Goal: Transaction & Acquisition: Register for event/course

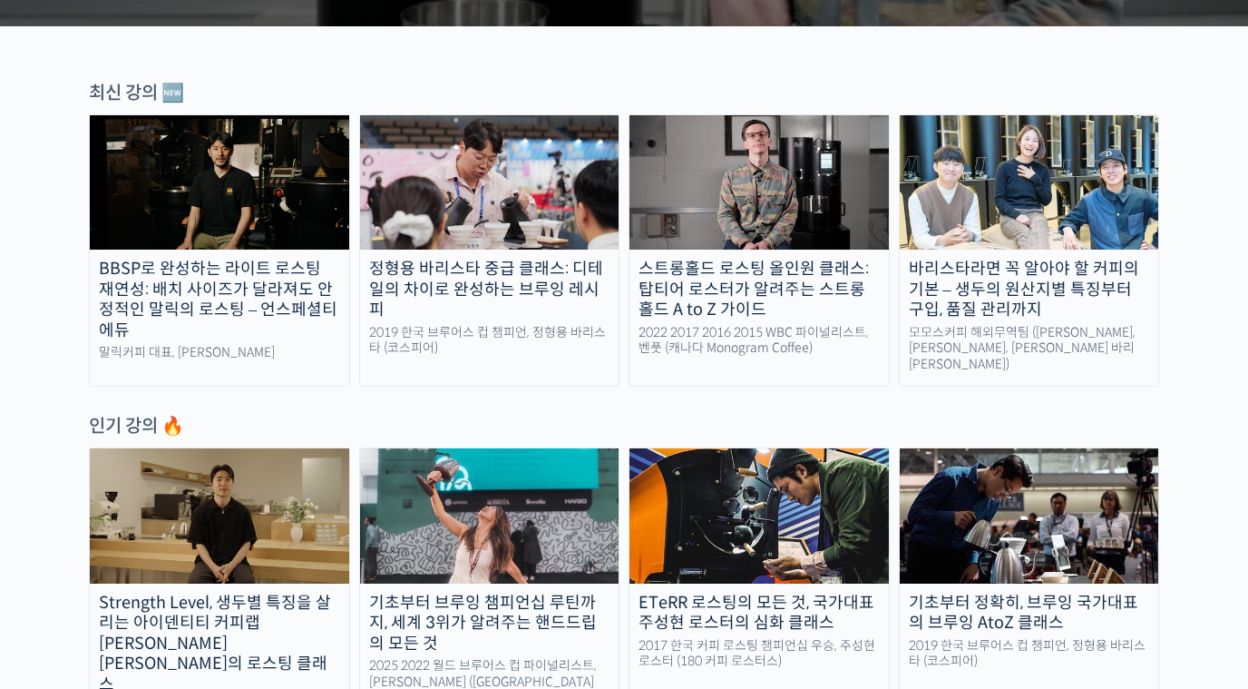
scroll to position [529, 0]
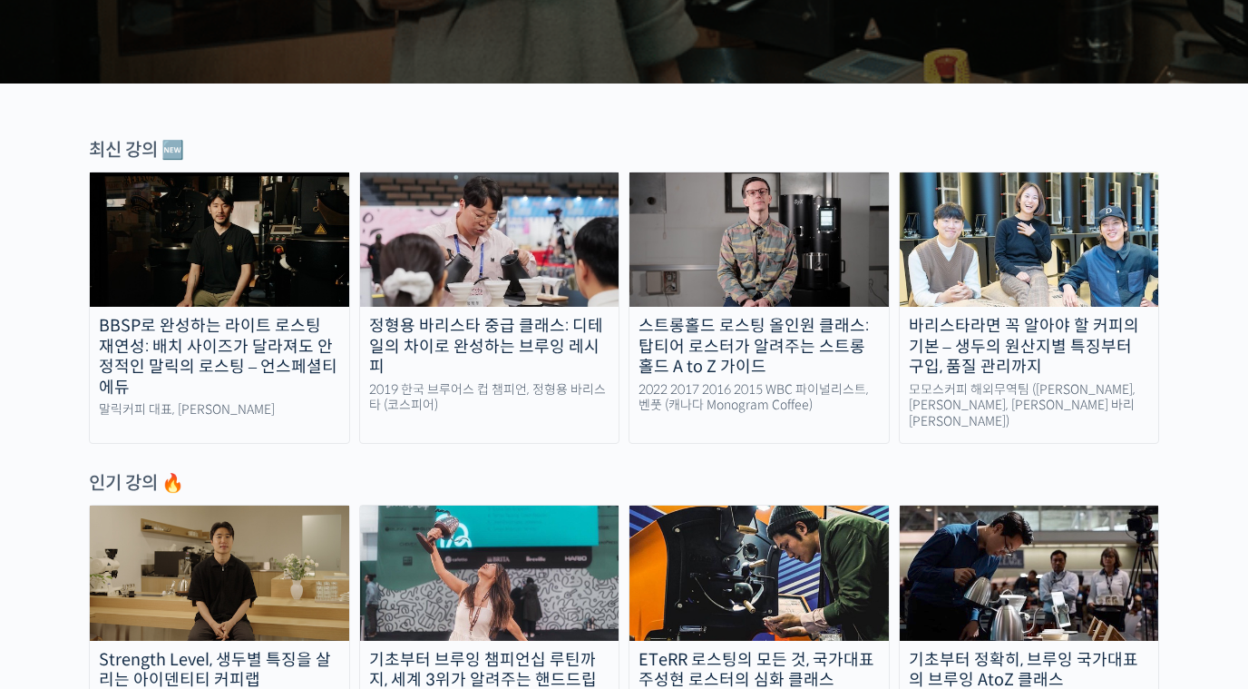
click at [240, 362] on div "BBSP로 완성하는 라이트 로스팅 재연성: 배치 사이즈가 달라져도 안정적인 말릭의 로스팅 – 언스페셜티 에듀" at bounding box center [219, 357] width 259 height 82
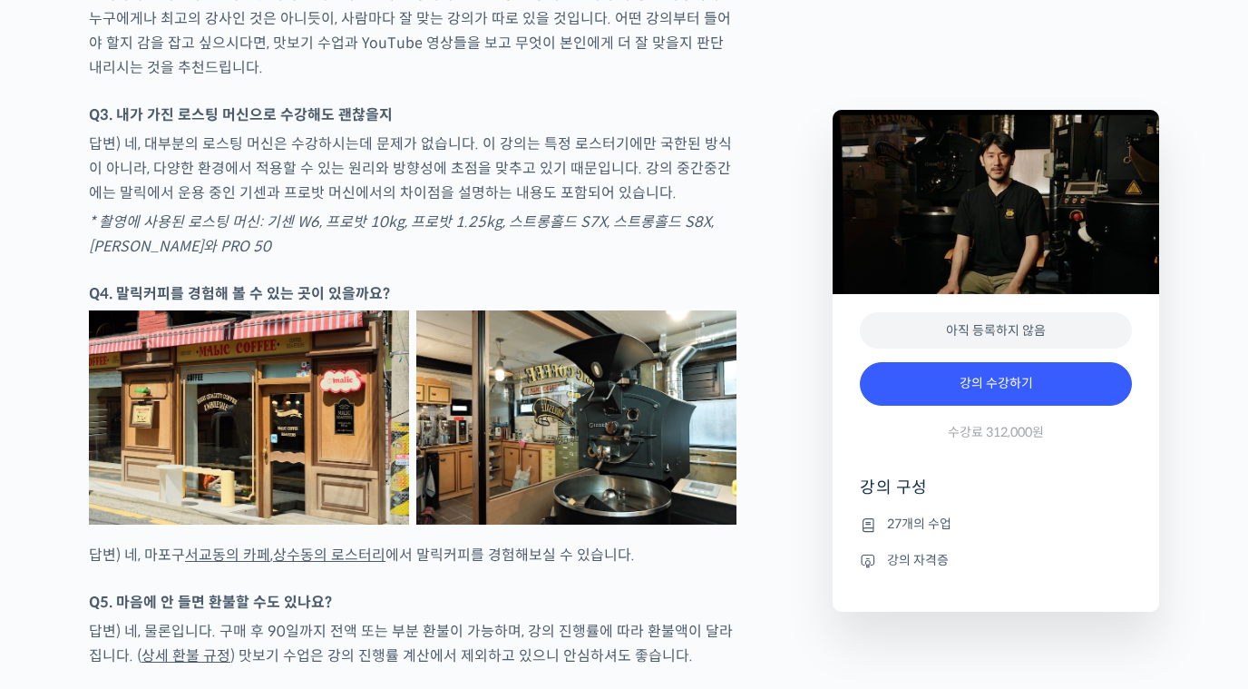
scroll to position [5914, 0]
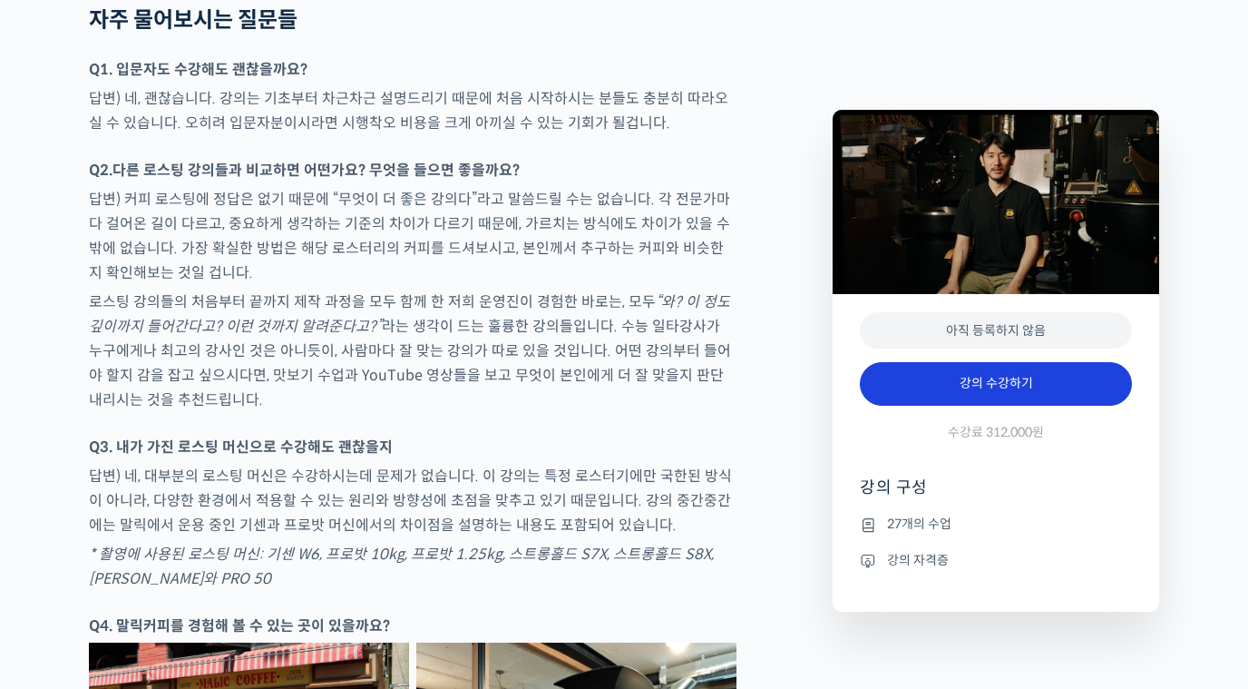
click at [1005, 396] on link "강의 수강하기" at bounding box center [996, 384] width 272 height 44
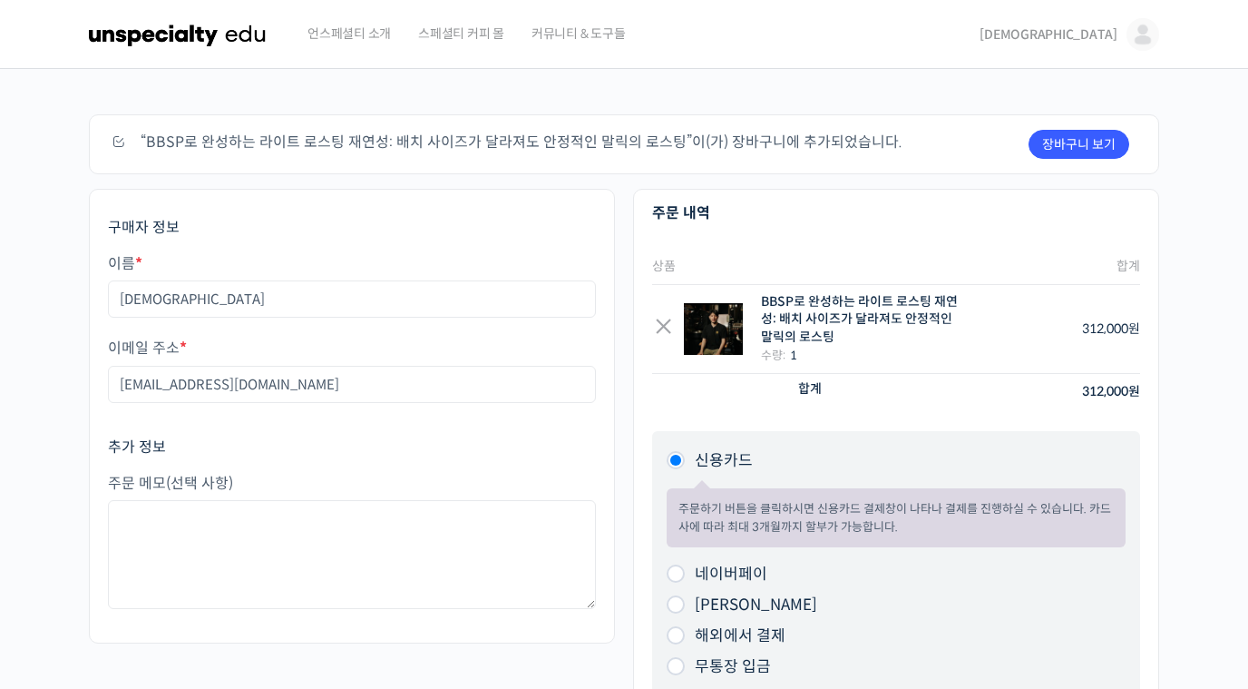
click at [235, 38] on img at bounding box center [178, 34] width 178 height 54
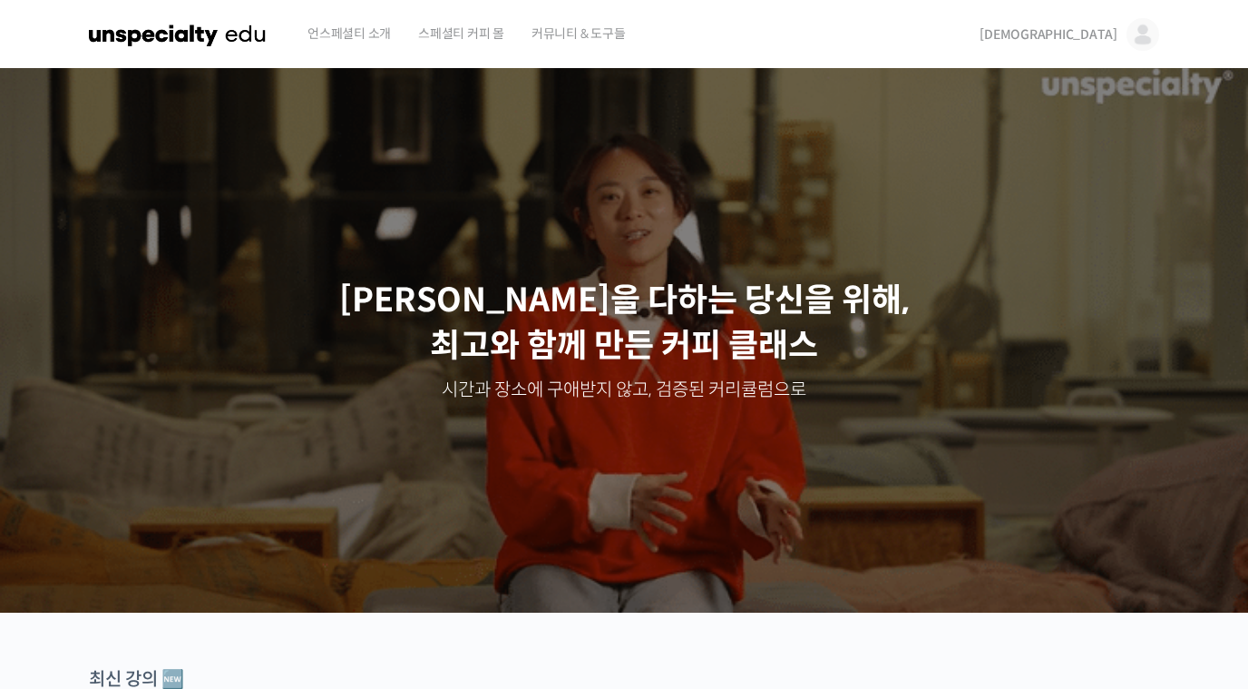
click at [97, 39] on img at bounding box center [178, 34] width 178 height 54
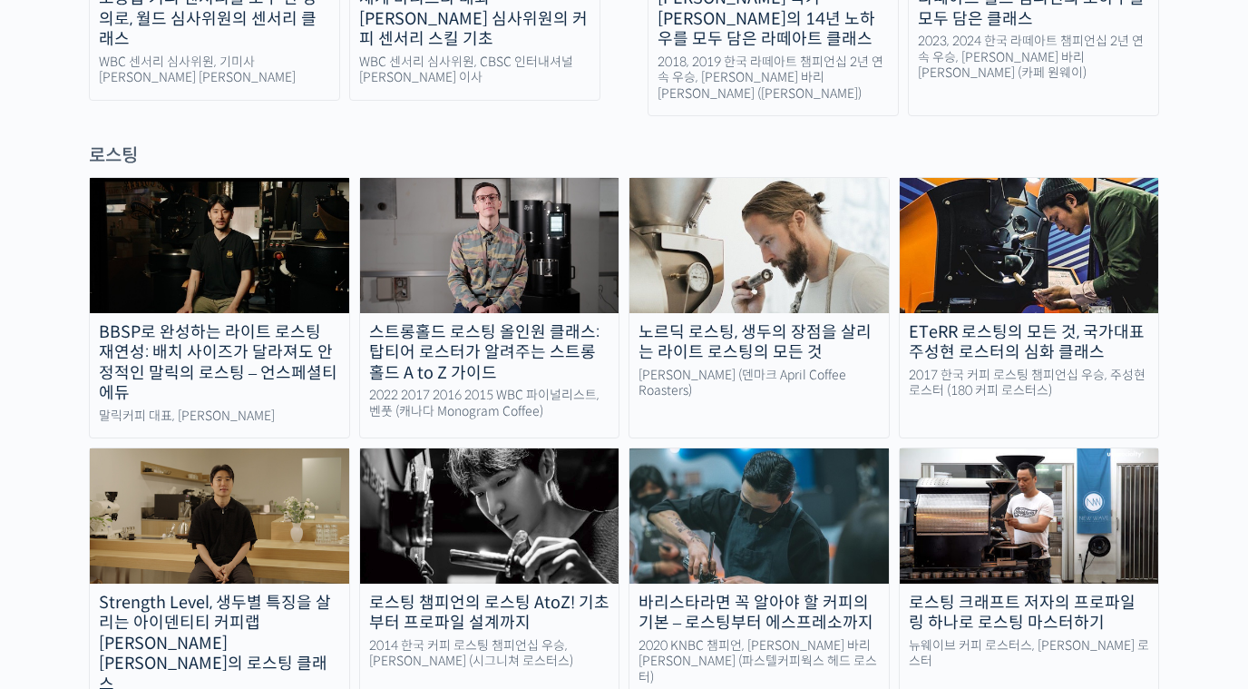
scroll to position [1719, 0]
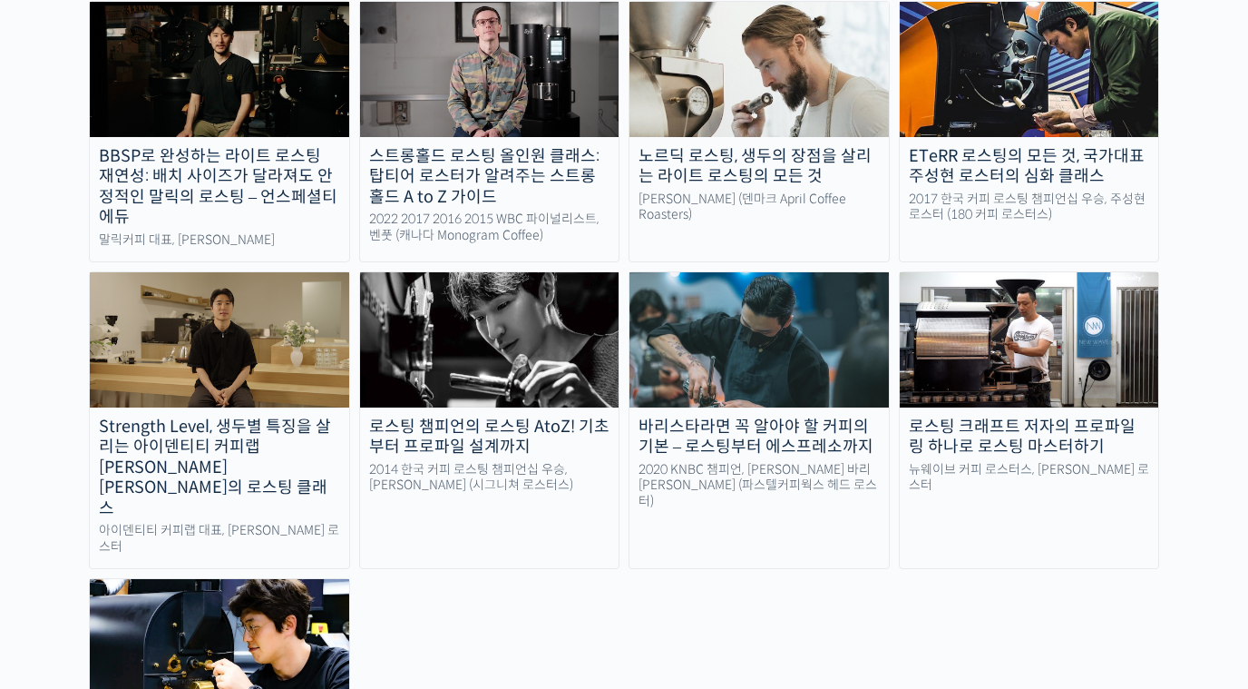
click at [537, 416] on div "로스팅 챔피언의 로스팅 AtoZ! 기초부터 프로파일 설계까지" at bounding box center [489, 436] width 259 height 41
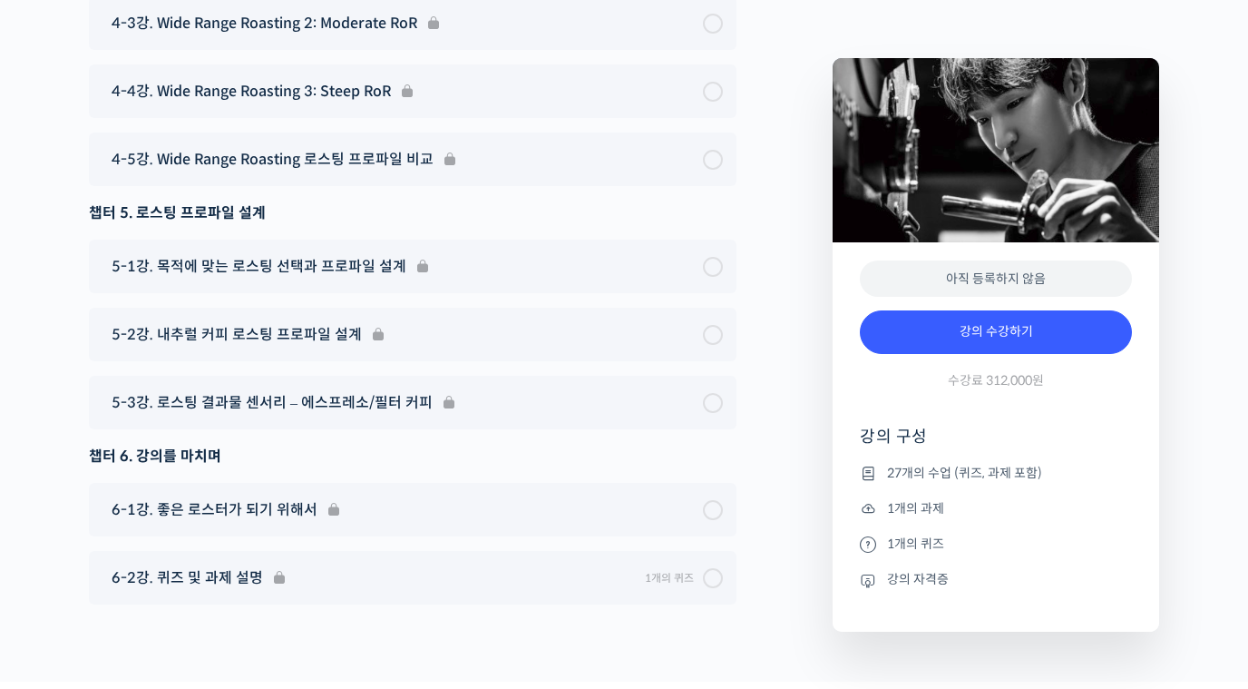
scroll to position [10524, 0]
